Goal: Task Accomplishment & Management: Manage account settings

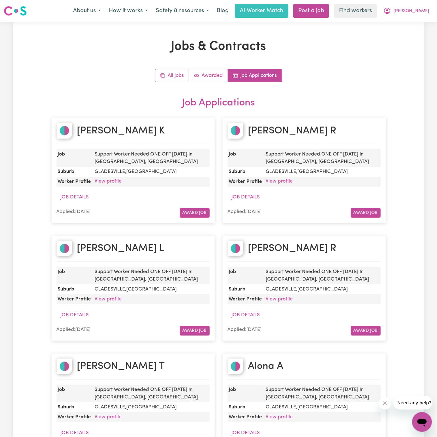
click at [424, 10] on span "[PERSON_NAME]" at bounding box center [411, 11] width 36 height 7
click at [423, 35] on link "Logout" at bounding box center [407, 36] width 49 height 12
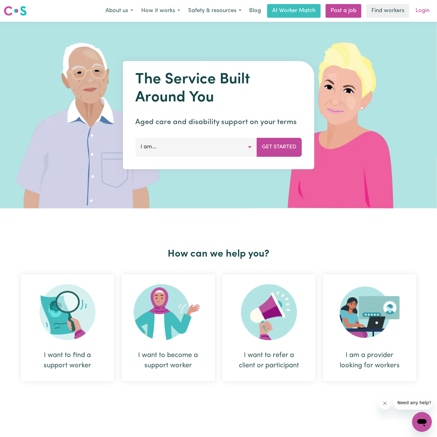
click at [422, 10] on link "Login" at bounding box center [421, 11] width 21 height 14
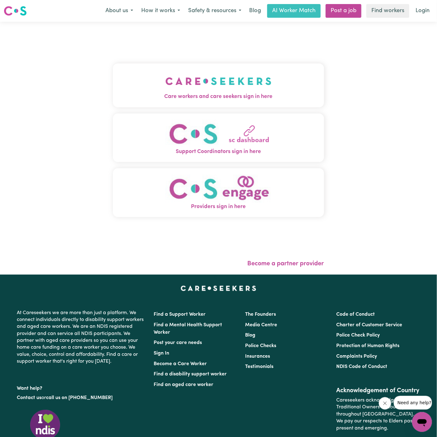
click at [132, 145] on button "Support Coordinators sign in here" at bounding box center [218, 137] width 211 height 49
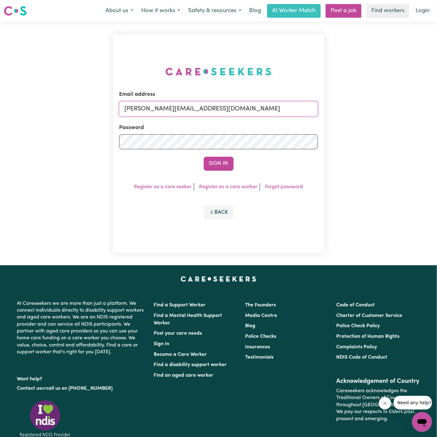
click at [203, 112] on input "[PERSON_NAME][EMAIL_ADDRESS][DOMAIN_NAME]" at bounding box center [218, 108] width 199 height 15
drag, startPoint x: 157, startPoint y: 105, endPoint x: 336, endPoint y: 111, distance: 178.7
click at [336, 111] on div "Email address superuser~[EMAIL_ADDRESS][DOMAIN_NAME] Password Sign In Register …" at bounding box center [218, 143] width 437 height 243
type input "[EMAIL_ADDRESS][DOMAIN_NAME]"
click at [222, 164] on button "Sign In" at bounding box center [218, 164] width 30 height 14
